Goal: Information Seeking & Learning: Learn about a topic

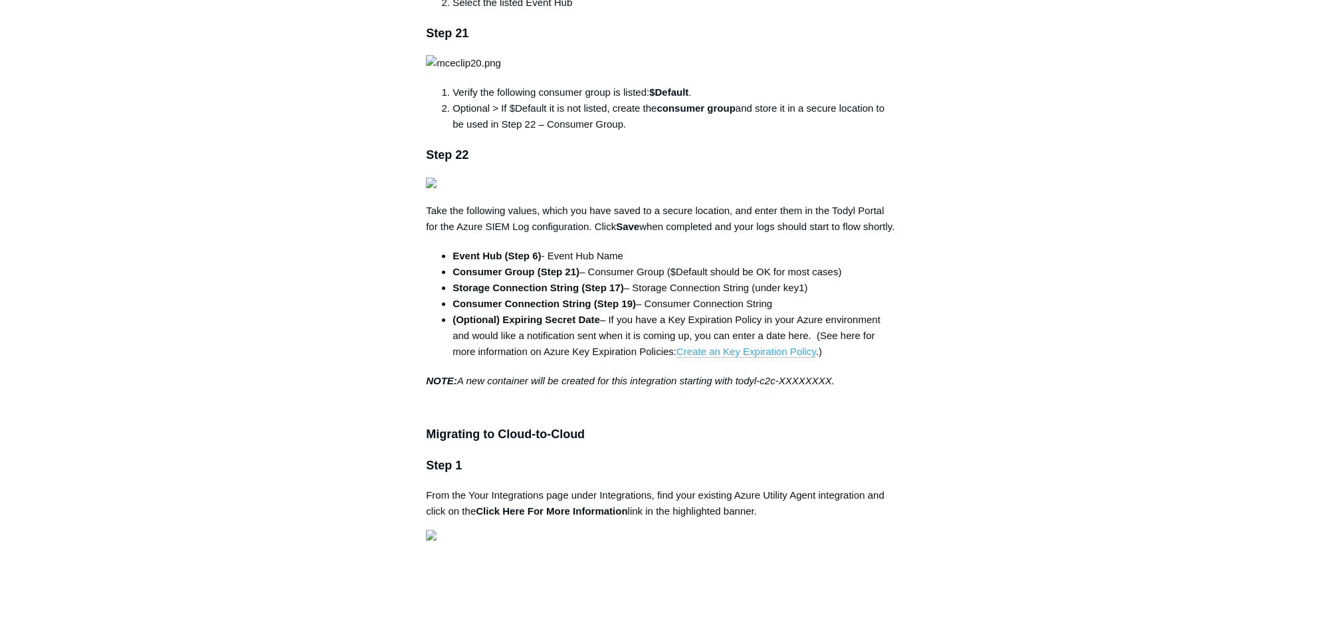
scroll to position [3589, 0]
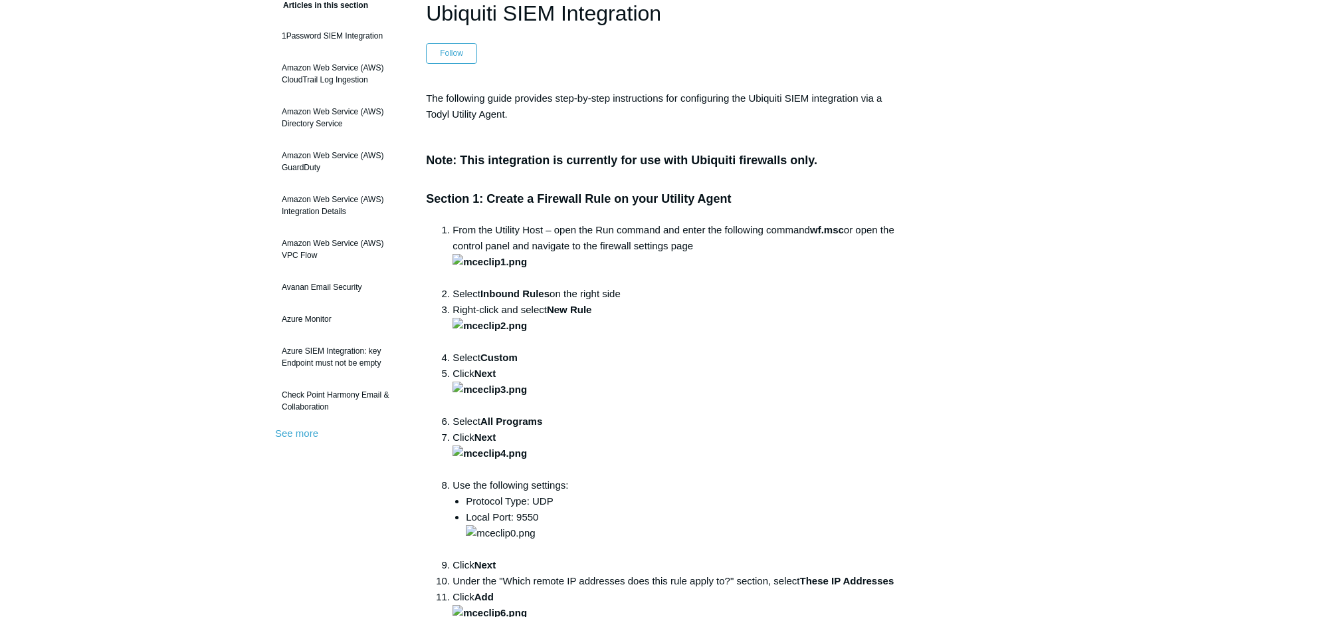
scroll to position [332, 0]
